Goal: Information Seeking & Learning: Check status

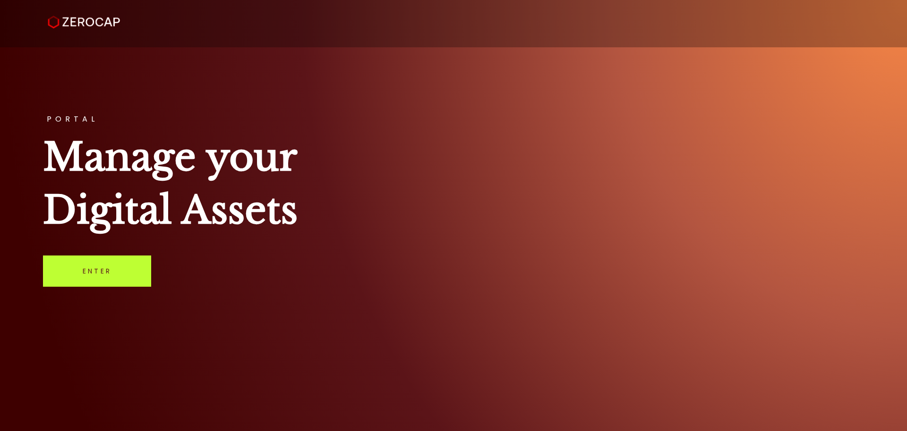
click at [119, 276] on link "Enter" at bounding box center [97, 270] width 108 height 31
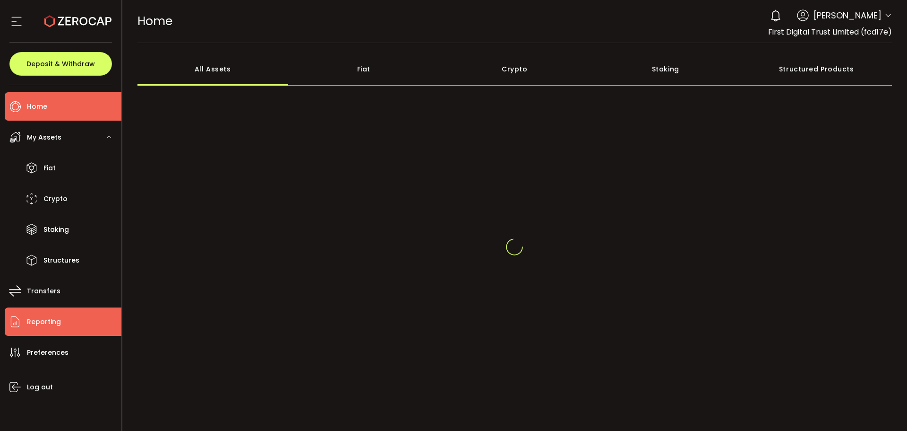
click at [59, 318] on span "Reporting" at bounding box center [44, 322] width 34 height 14
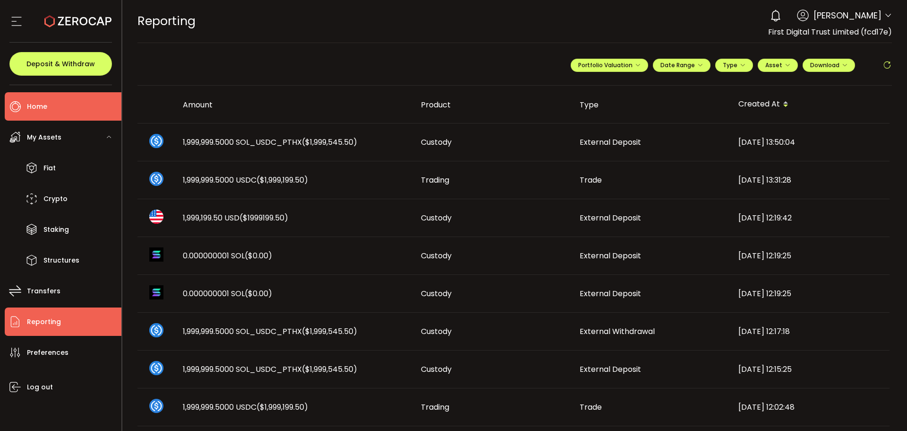
click at [74, 110] on li "Home" at bounding box center [63, 106] width 117 height 28
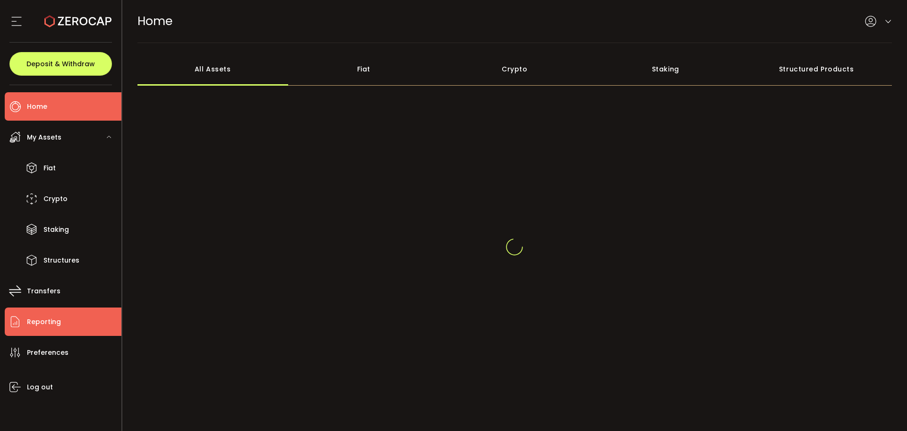
click at [64, 317] on li "Reporting" at bounding box center [63, 321] width 117 height 28
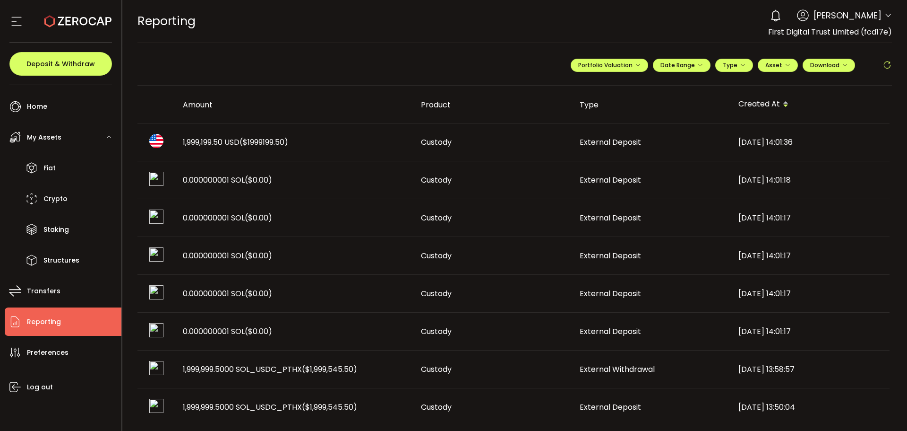
click at [288, 144] on span "($1999199.50)" at bounding box center [264, 142] width 49 height 11
